Goal: Task Accomplishment & Management: Manage account settings

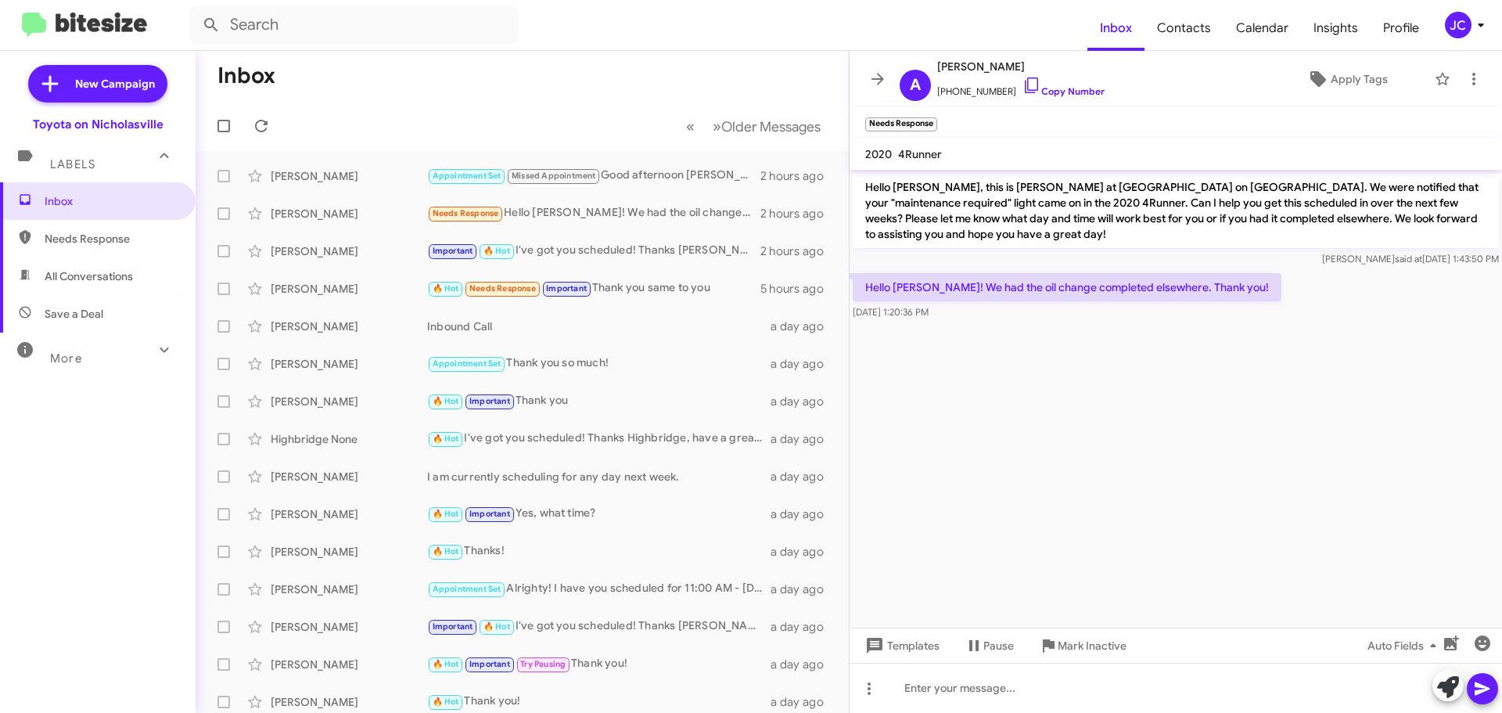
click at [110, 180] on mat-expansion-panel-header "Labels" at bounding box center [98, 157] width 196 height 50
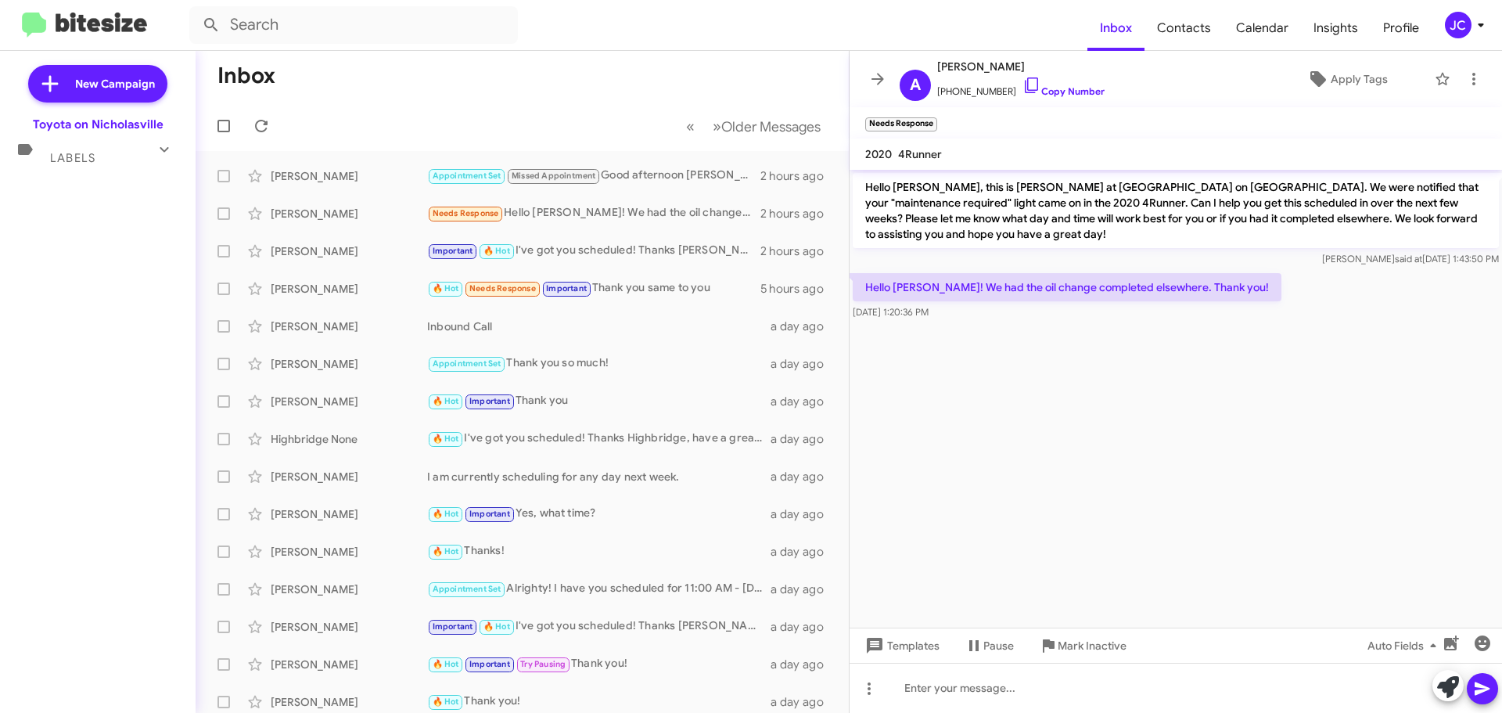
drag, startPoint x: 95, startPoint y: 164, endPoint x: 118, endPoint y: 199, distance: 42.5
click at [95, 164] on div "Labels" at bounding box center [82, 151] width 139 height 29
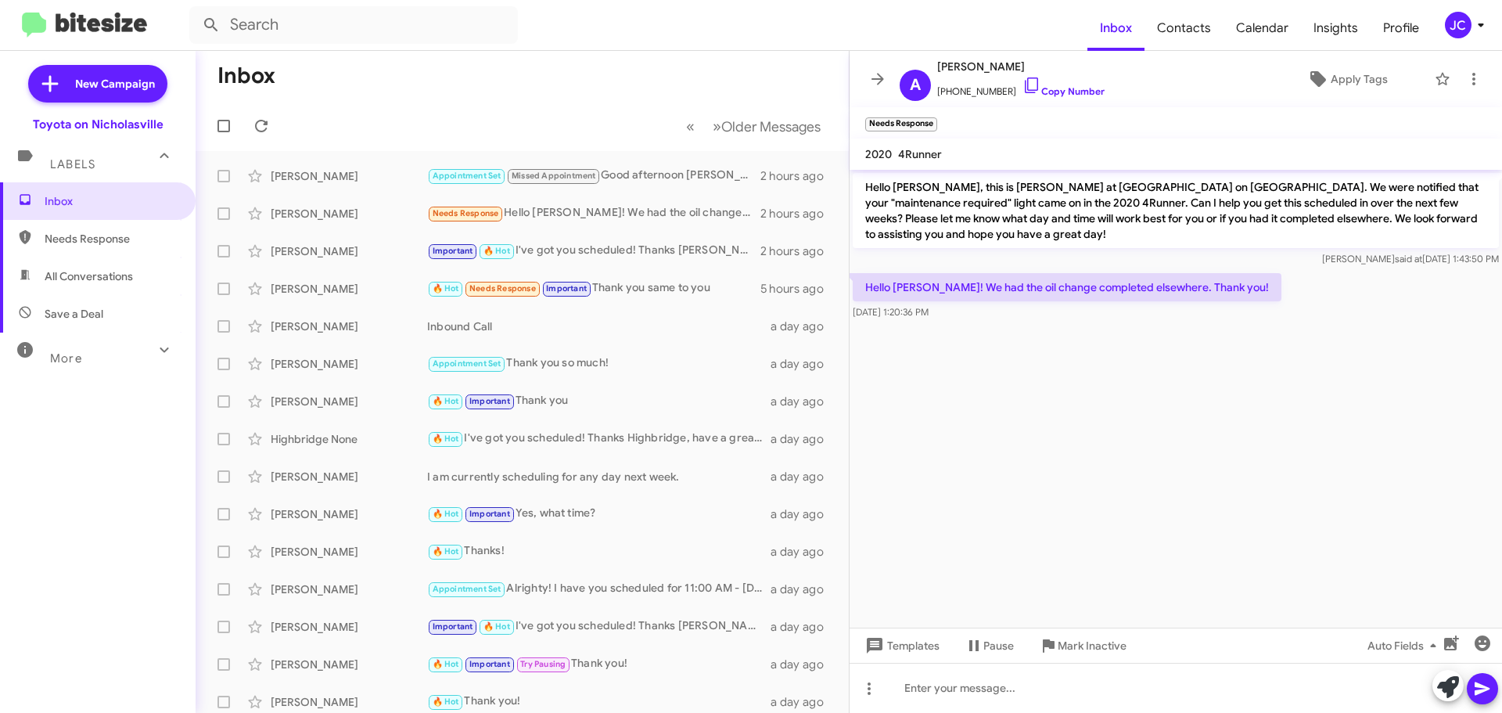
click at [74, 221] on span "Needs Response" at bounding box center [98, 239] width 196 height 38
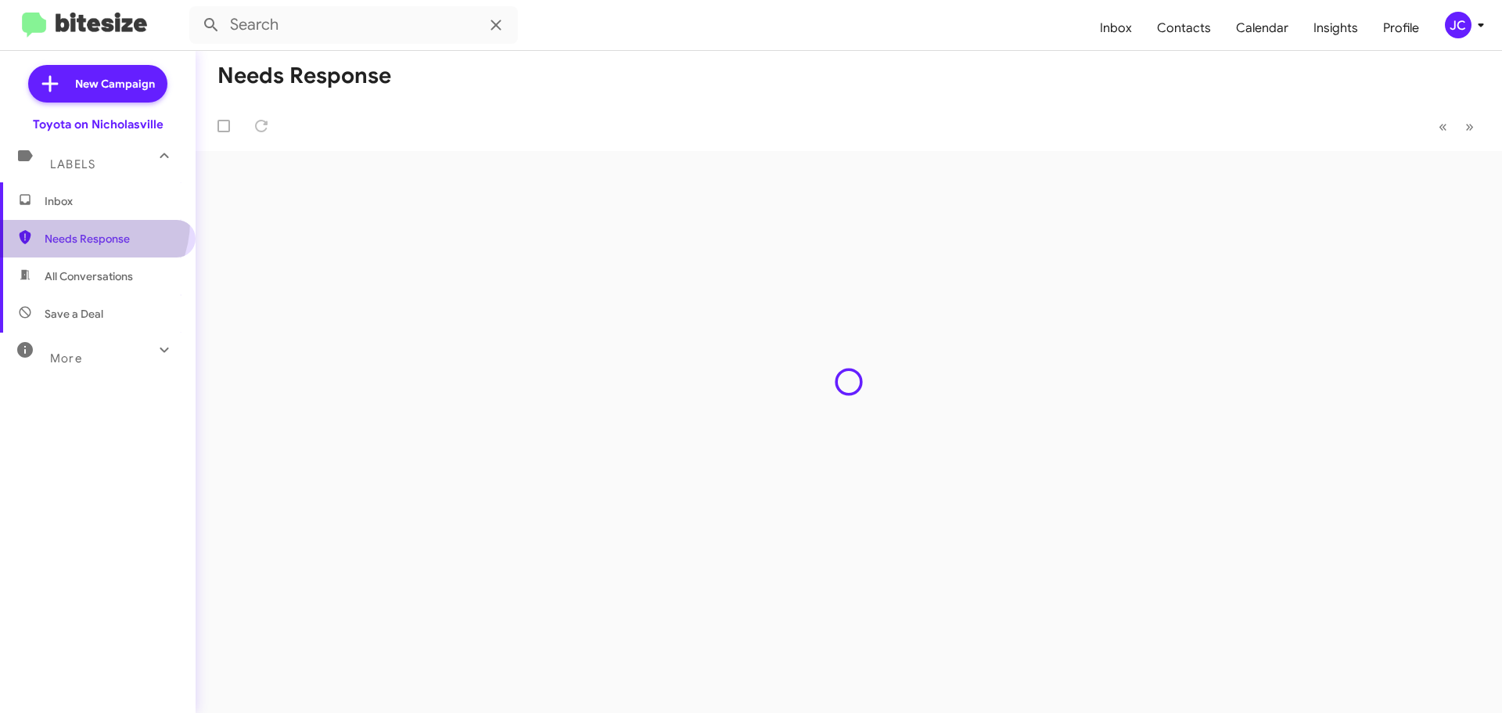
type input "in:needs-response"
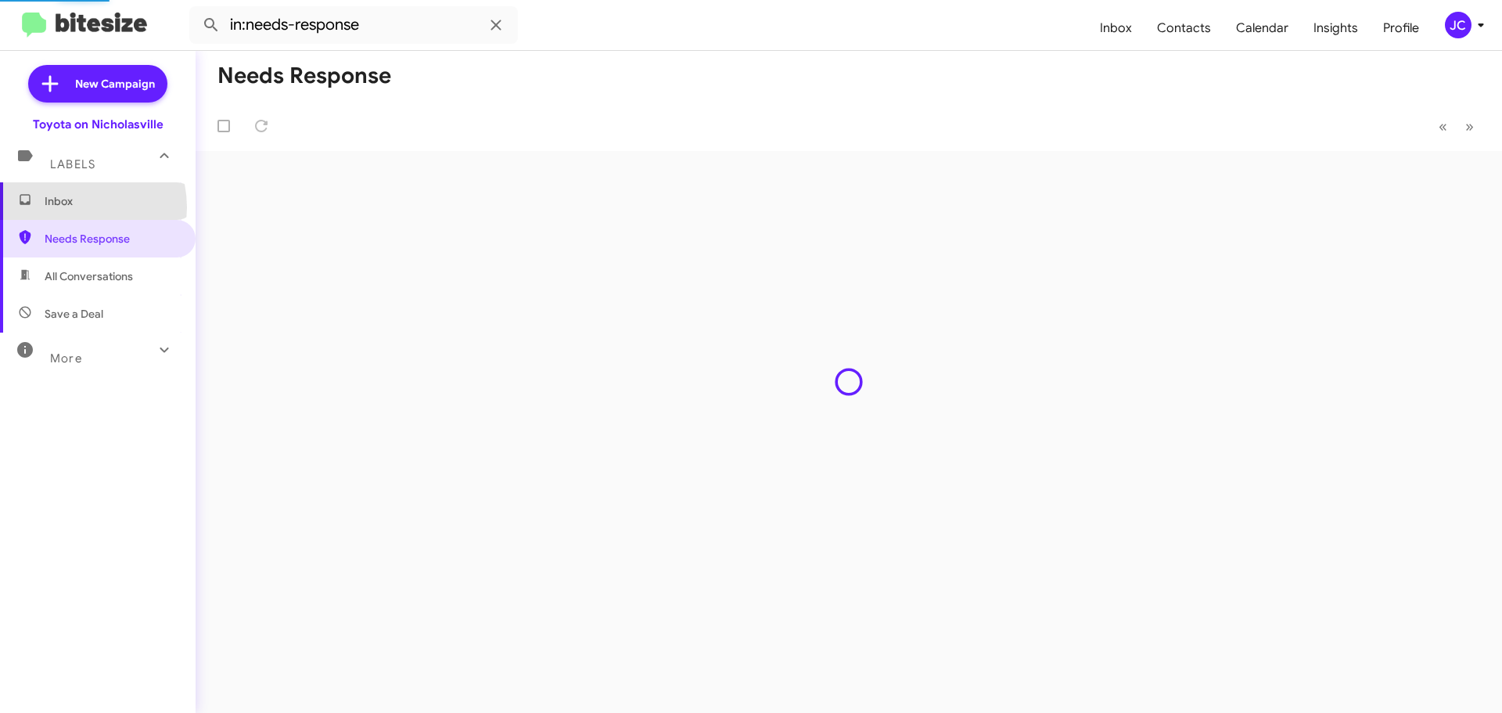
click at [74, 207] on span "Inbox" at bounding box center [111, 201] width 133 height 16
